Goal: Browse casually

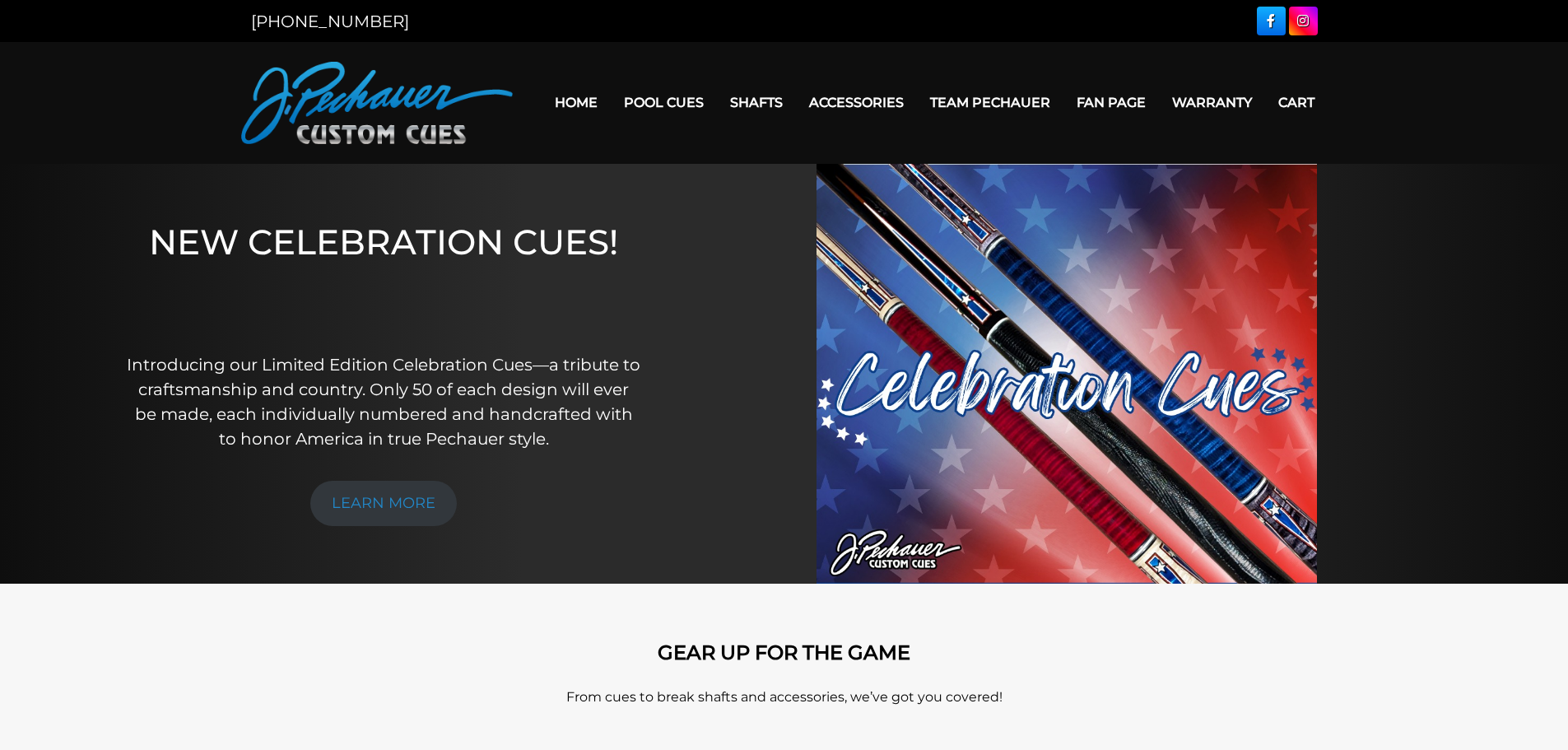
click at [648, 31] on div "[PHONE_NUMBER]" at bounding box center [513, 21] width 543 height 25
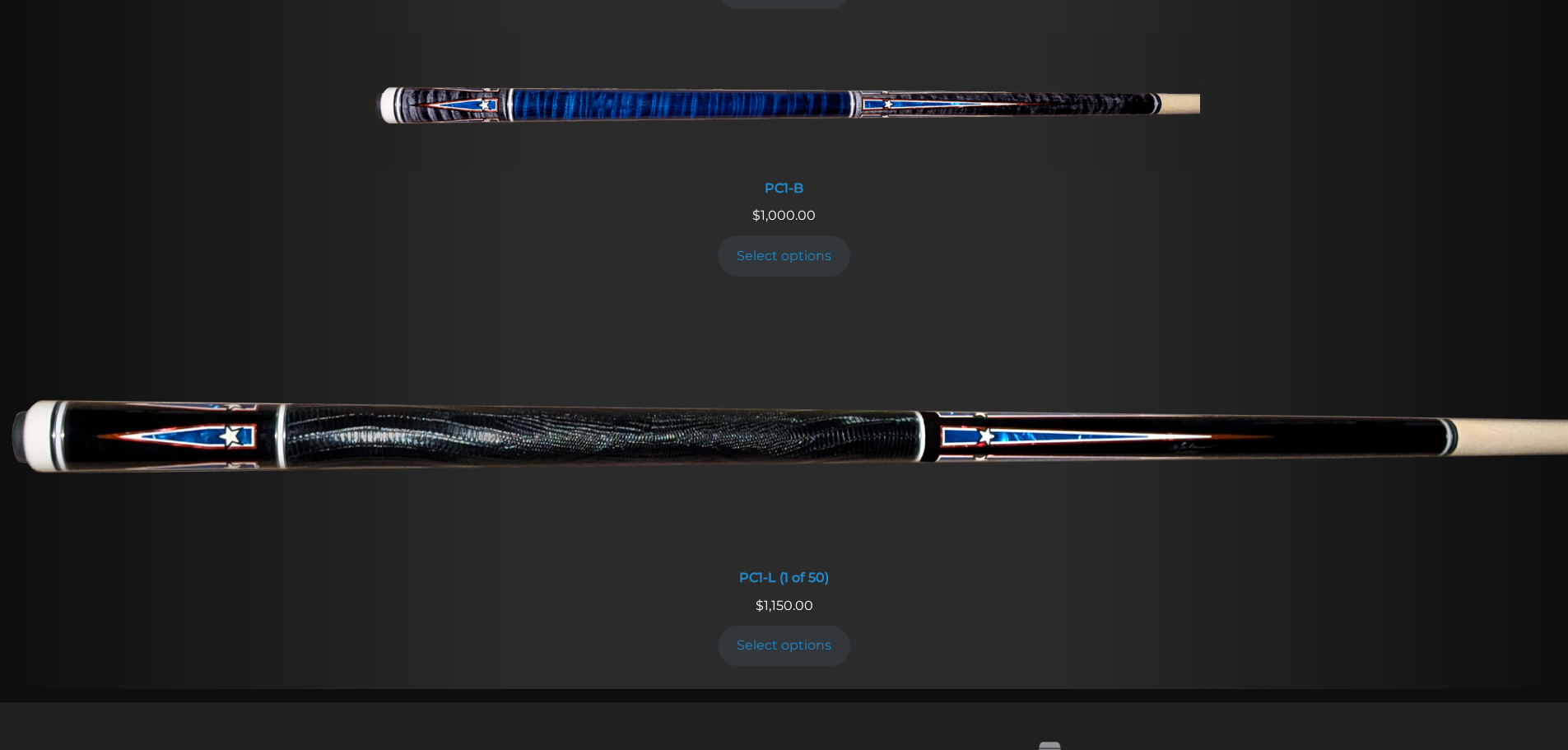
scroll to position [961, 0]
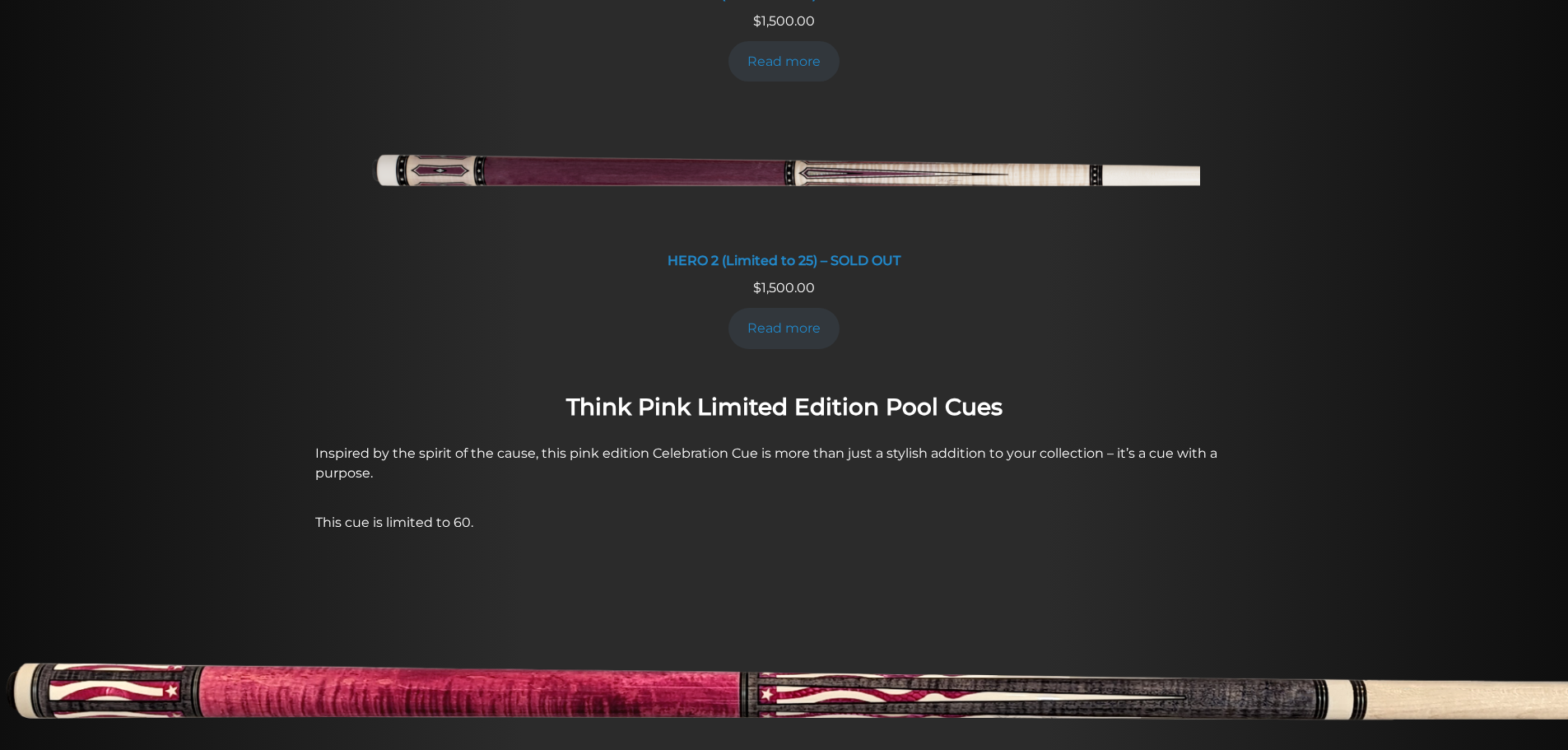
scroll to position [967, 0]
